Goal: Information Seeking & Learning: Learn about a topic

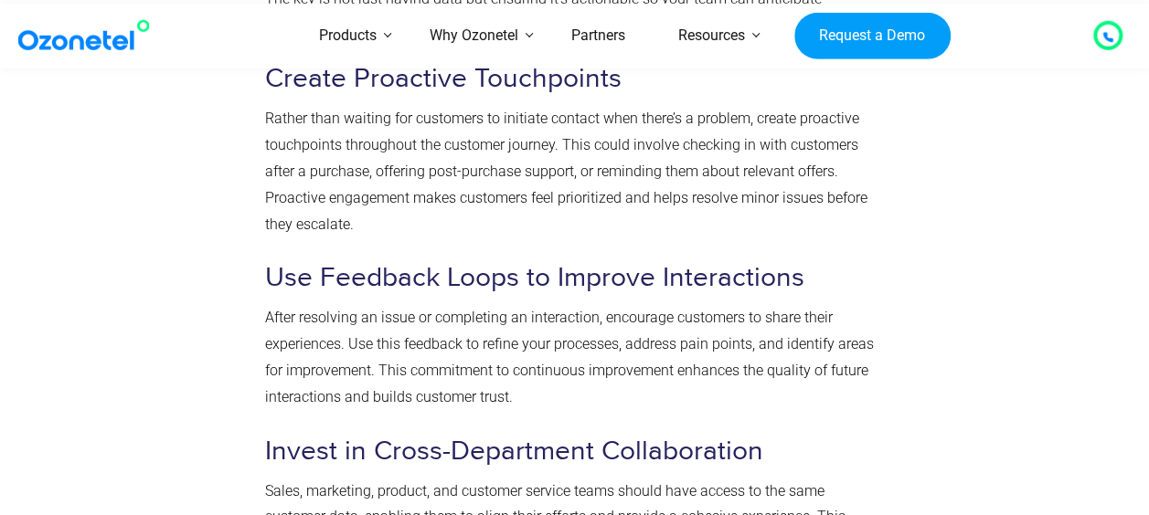
scroll to position [6032, 0]
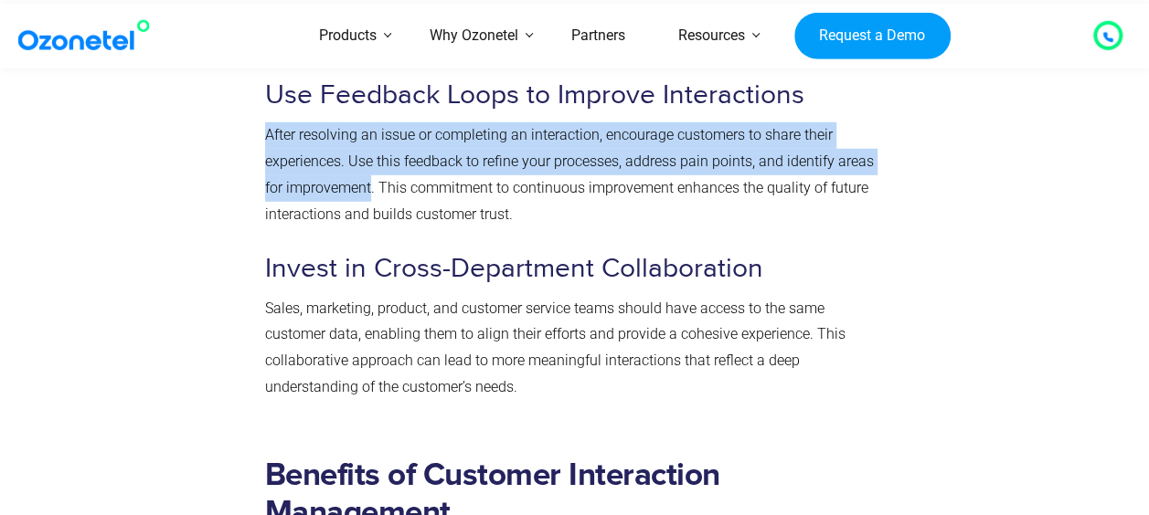
drag, startPoint x: 372, startPoint y: 193, endPoint x: 263, endPoint y: 146, distance: 118.3
copy p "After resolving an issue or completing an interaction, encourage customers to s…"
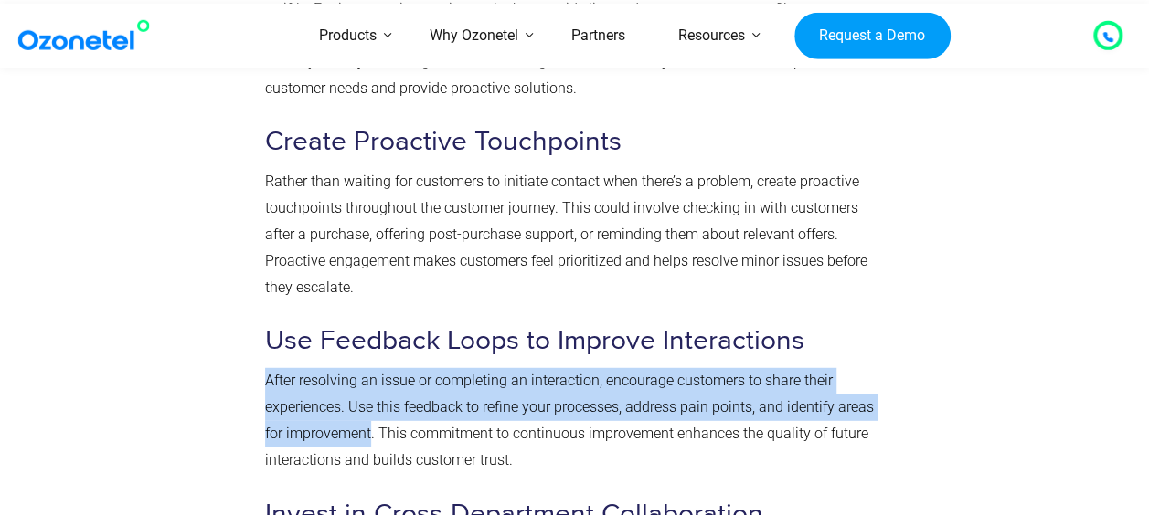
scroll to position [5758, 0]
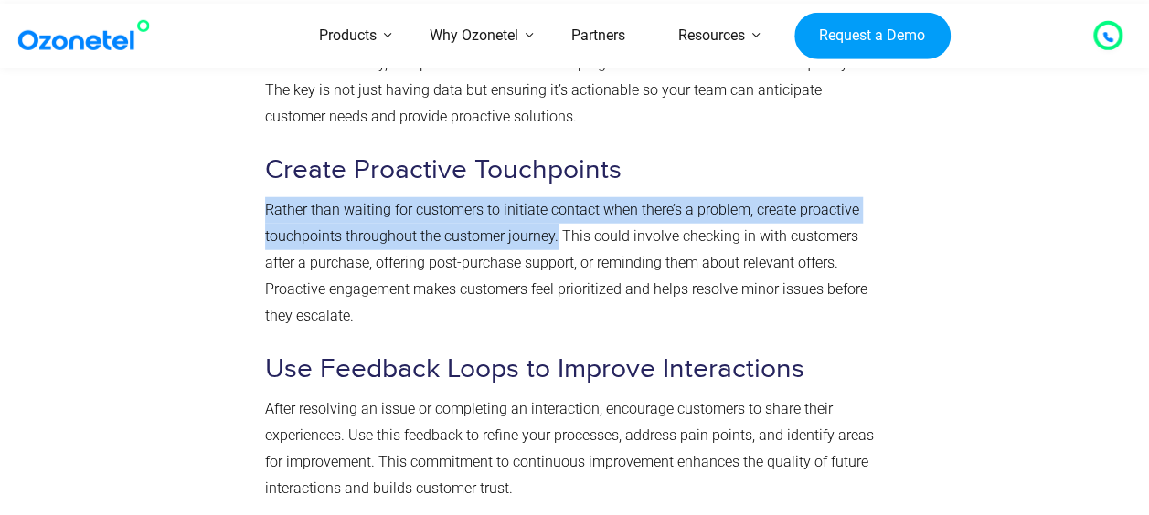
drag, startPoint x: 558, startPoint y: 240, endPoint x: 265, endPoint y: 217, distance: 293.4
click at [265, 217] on p "Rather than waiting for customers to initiate contact when there’s a problem, c…" at bounding box center [571, 263] width 612 height 132
copy p "Rather than waiting for customers to initiate contact when there’s a problem, c…"
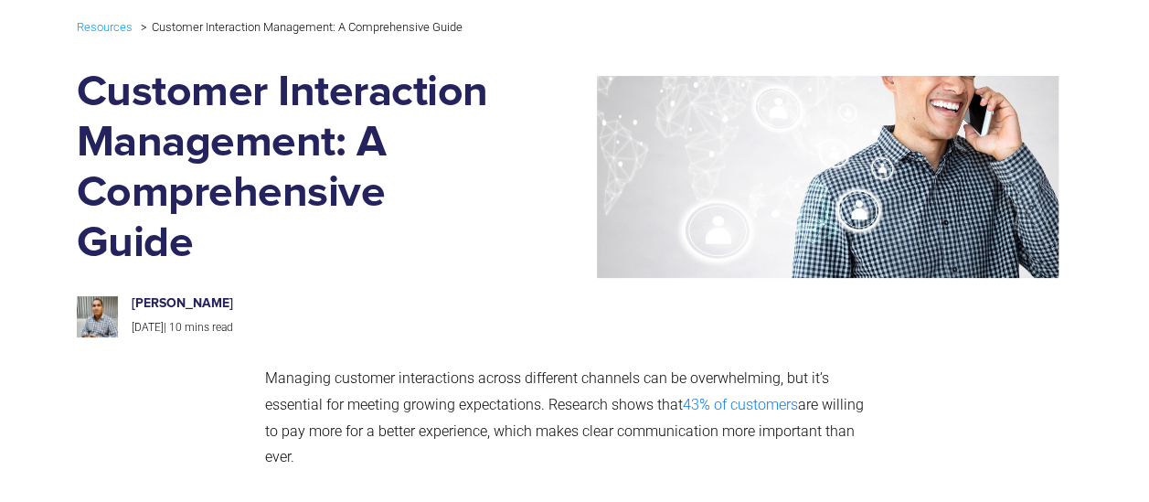
scroll to position [0, 0]
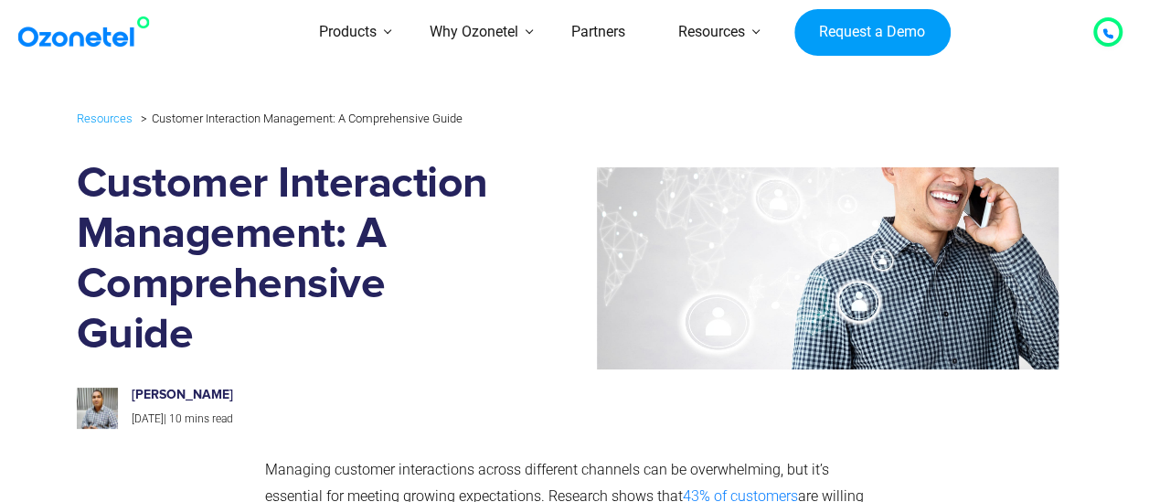
drag, startPoint x: 259, startPoint y: 396, endPoint x: 192, endPoint y: 394, distance: 66.7
click at [192, 394] on h6 "[PERSON_NAME]" at bounding box center [302, 396] width 341 height 16
copy h6 "[PERSON_NAME]"
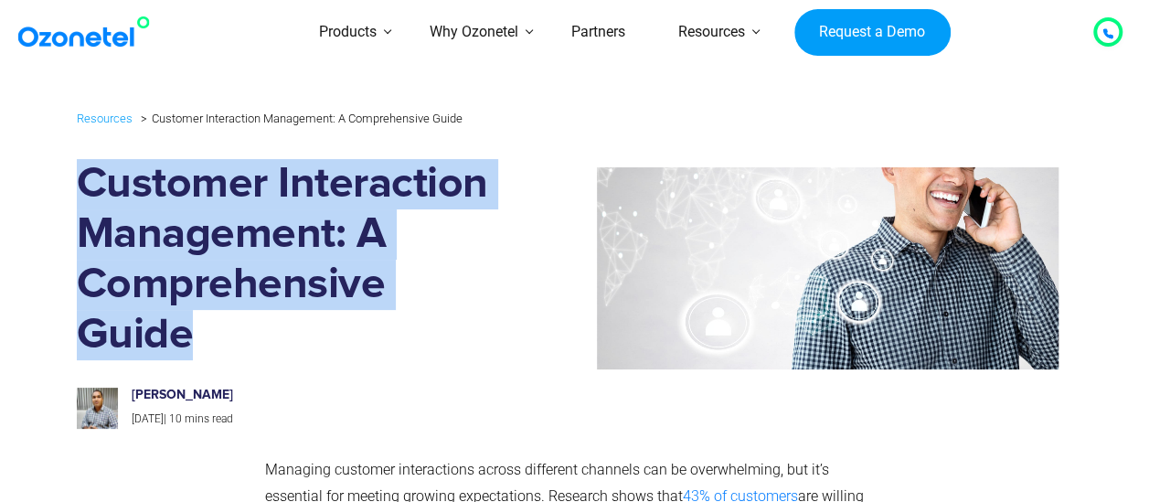
drag, startPoint x: 203, startPoint y: 330, endPoint x: 73, endPoint y: 193, distance: 188.8
click at [73, 193] on div "Resources Customer Interaction Management: A Comprehensive Guide Customer Inter…" at bounding box center [575, 268] width 1014 height 341
copy h1 "Customer Interaction Management: A Comprehensive Guide"
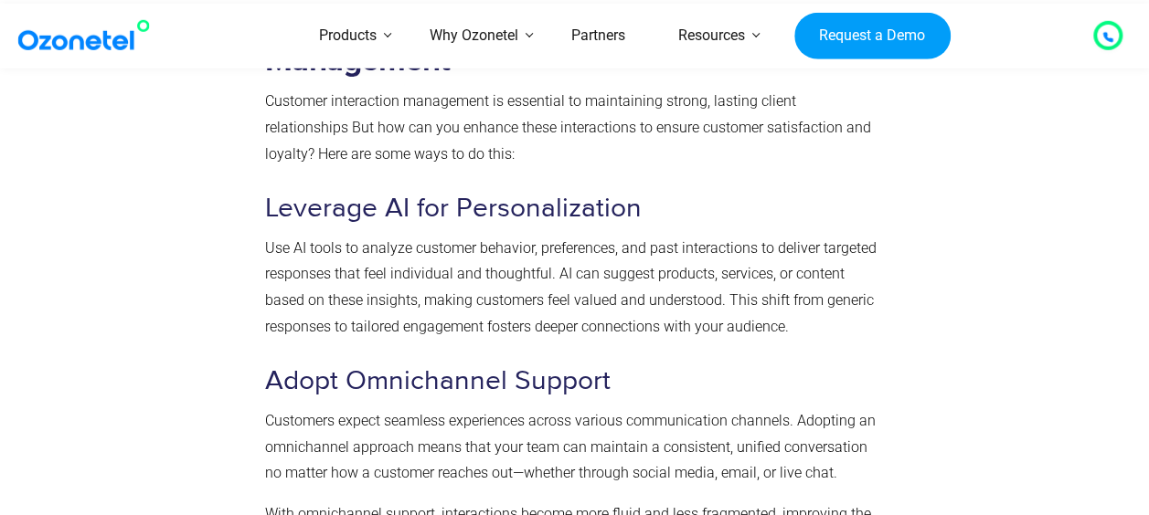
scroll to position [5210, 0]
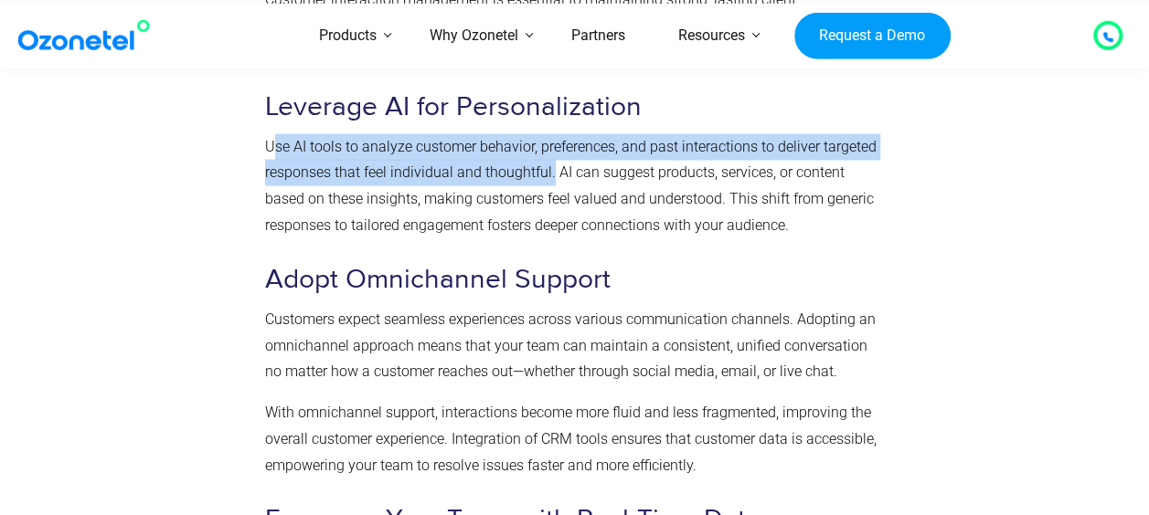
drag, startPoint x: 552, startPoint y: 178, endPoint x: 277, endPoint y: 152, distance: 276.4
click at [277, 152] on p "Use AI tools to analyze customer behavior, preferences, and past interactions t…" at bounding box center [571, 186] width 612 height 105
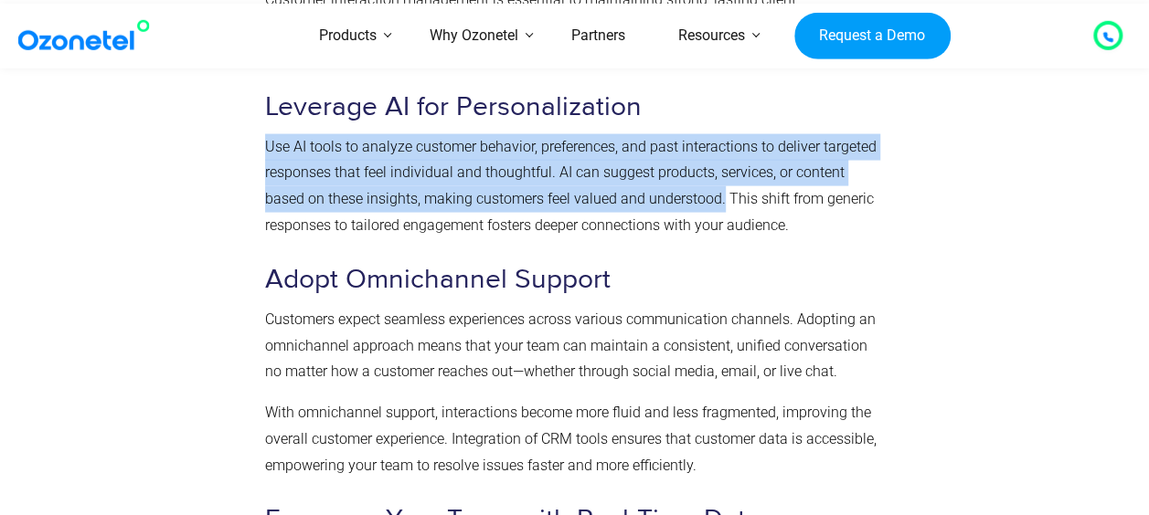
drag, startPoint x: 720, startPoint y: 201, endPoint x: 262, endPoint y: 157, distance: 460.0
copy p "Use AI tools to analyze customer behavior, preferences, and past interactions t…"
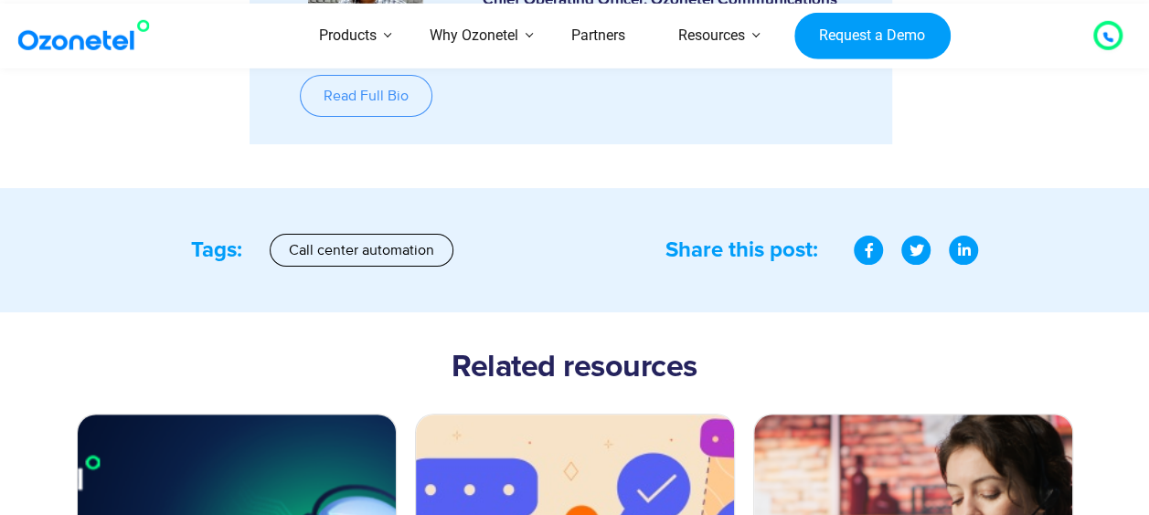
scroll to position [10511, 0]
